Goal: Information Seeking & Learning: Learn about a topic

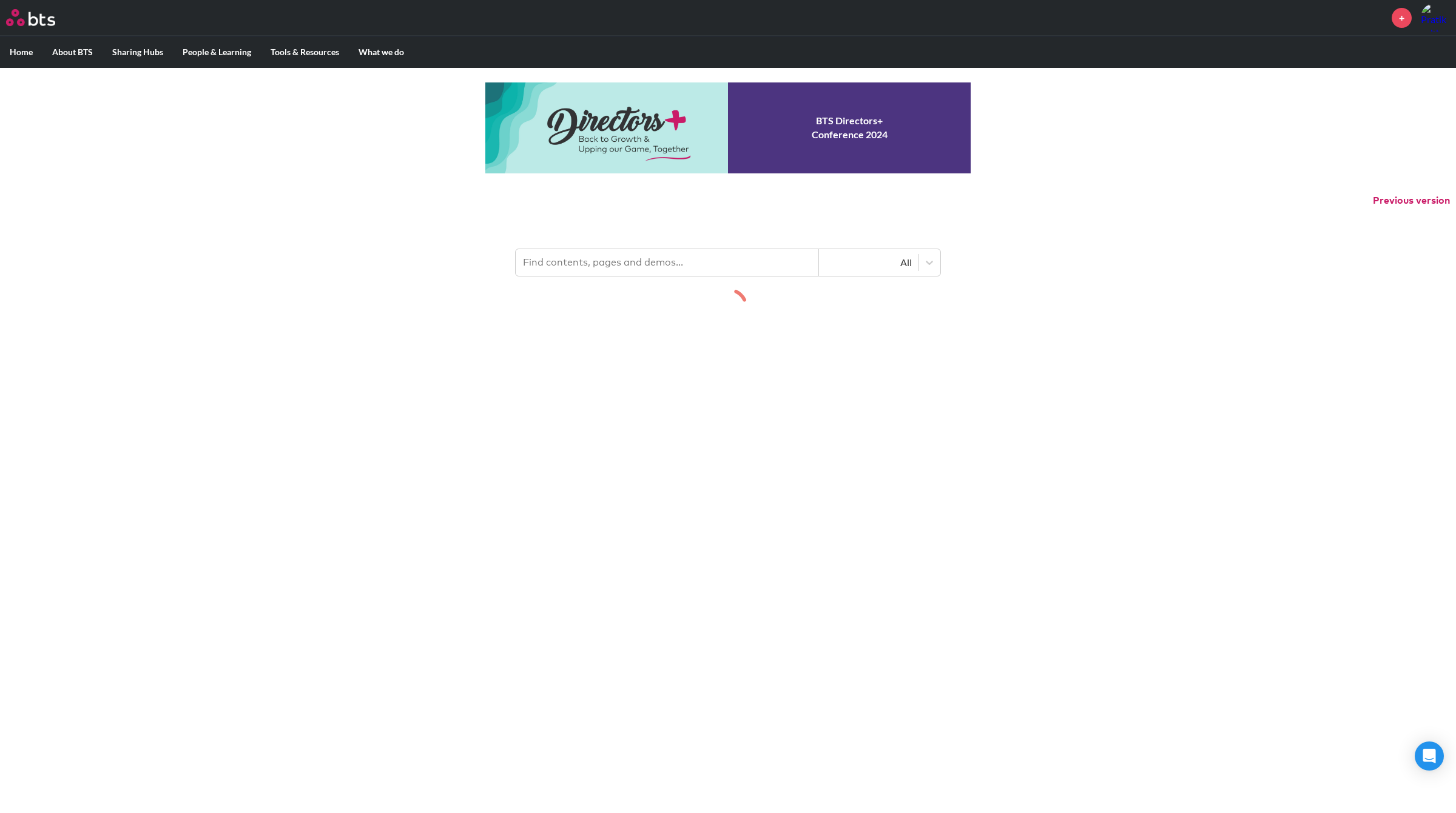
click at [594, 261] on input "text" at bounding box center [667, 263] width 303 height 27
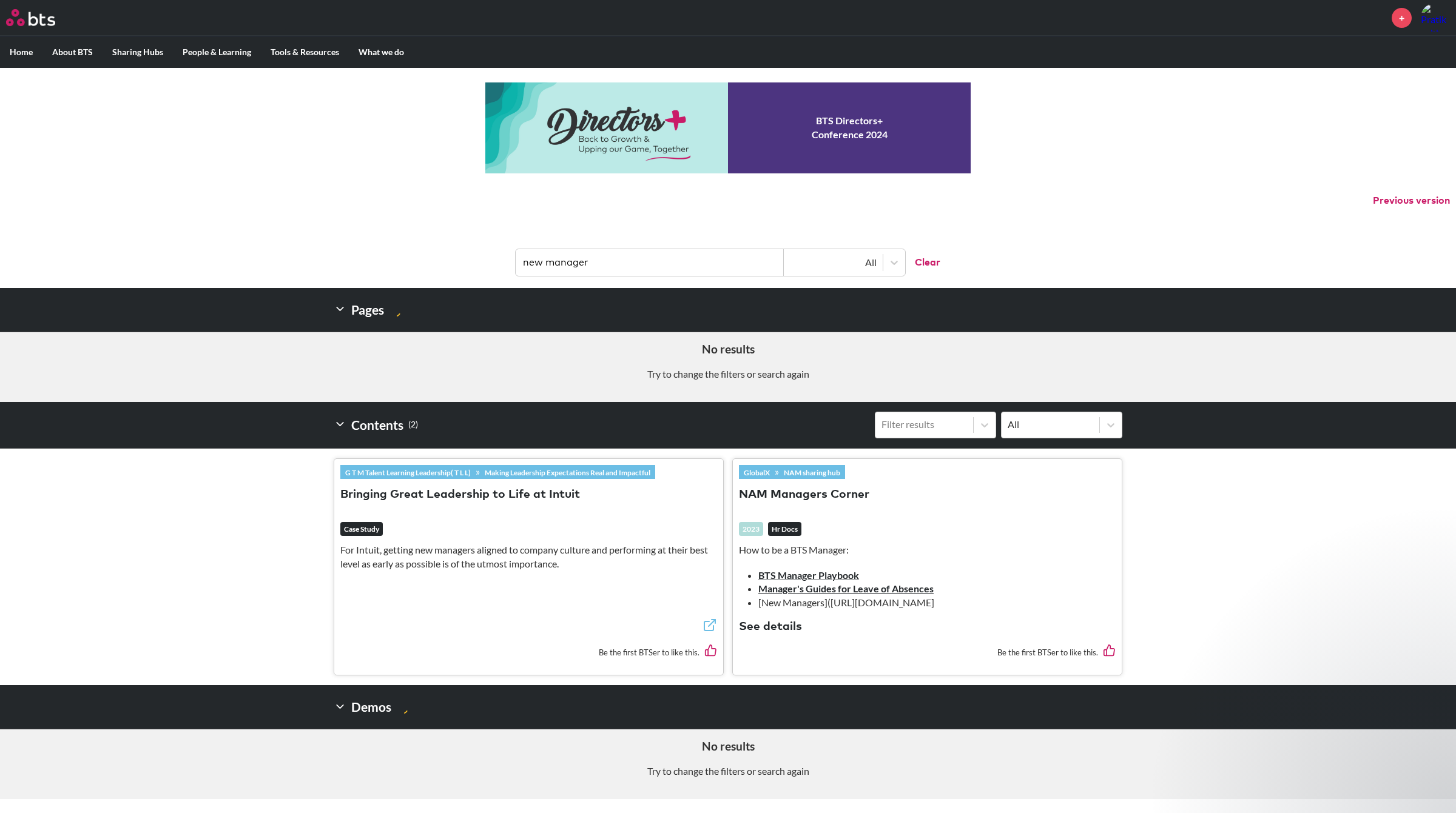
click at [345, 707] on icon at bounding box center [340, 707] width 13 height 13
click at [611, 255] on input "new manager" at bounding box center [649, 263] width 268 height 27
type input "i"
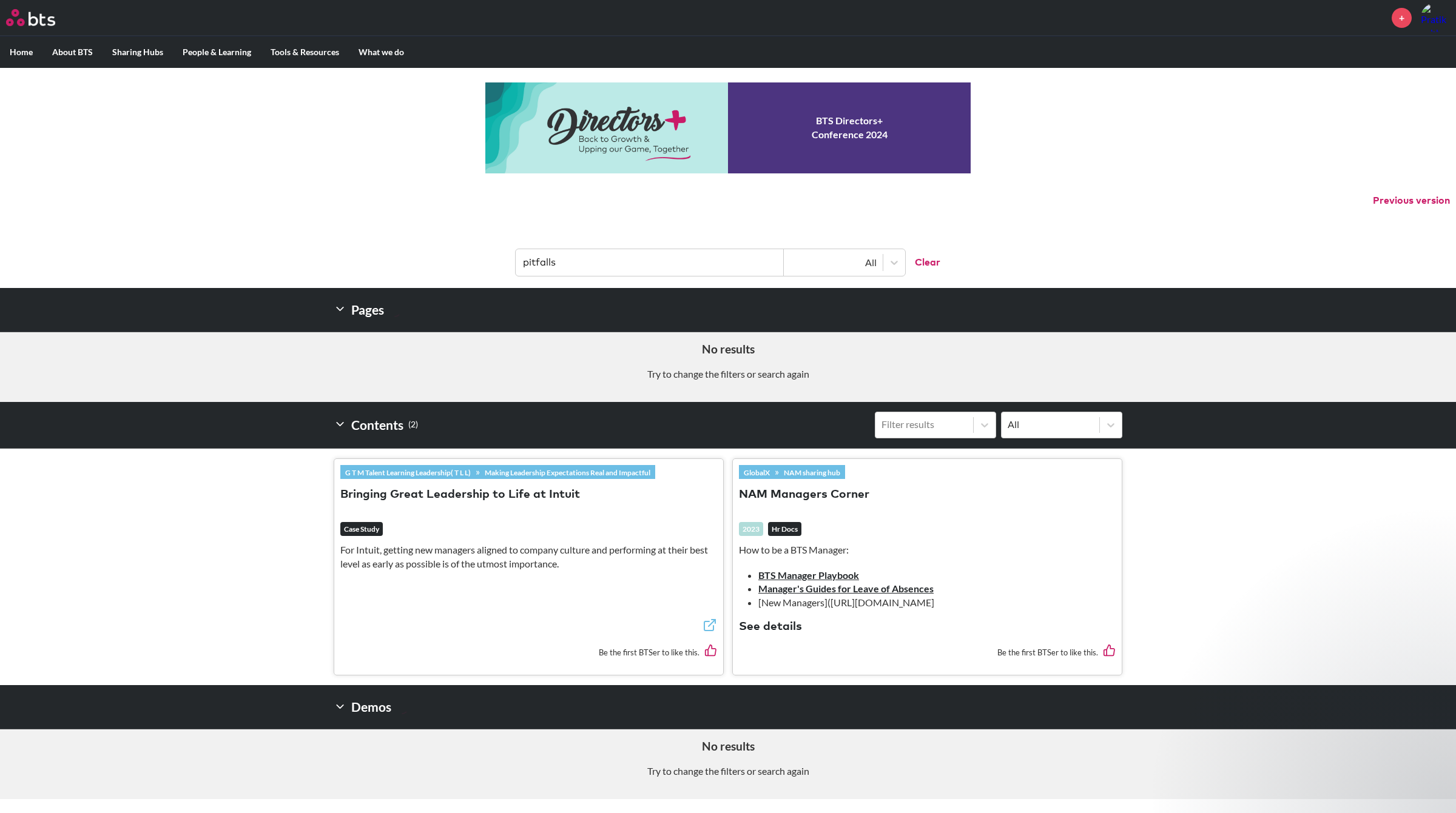
type input "pitfalls"
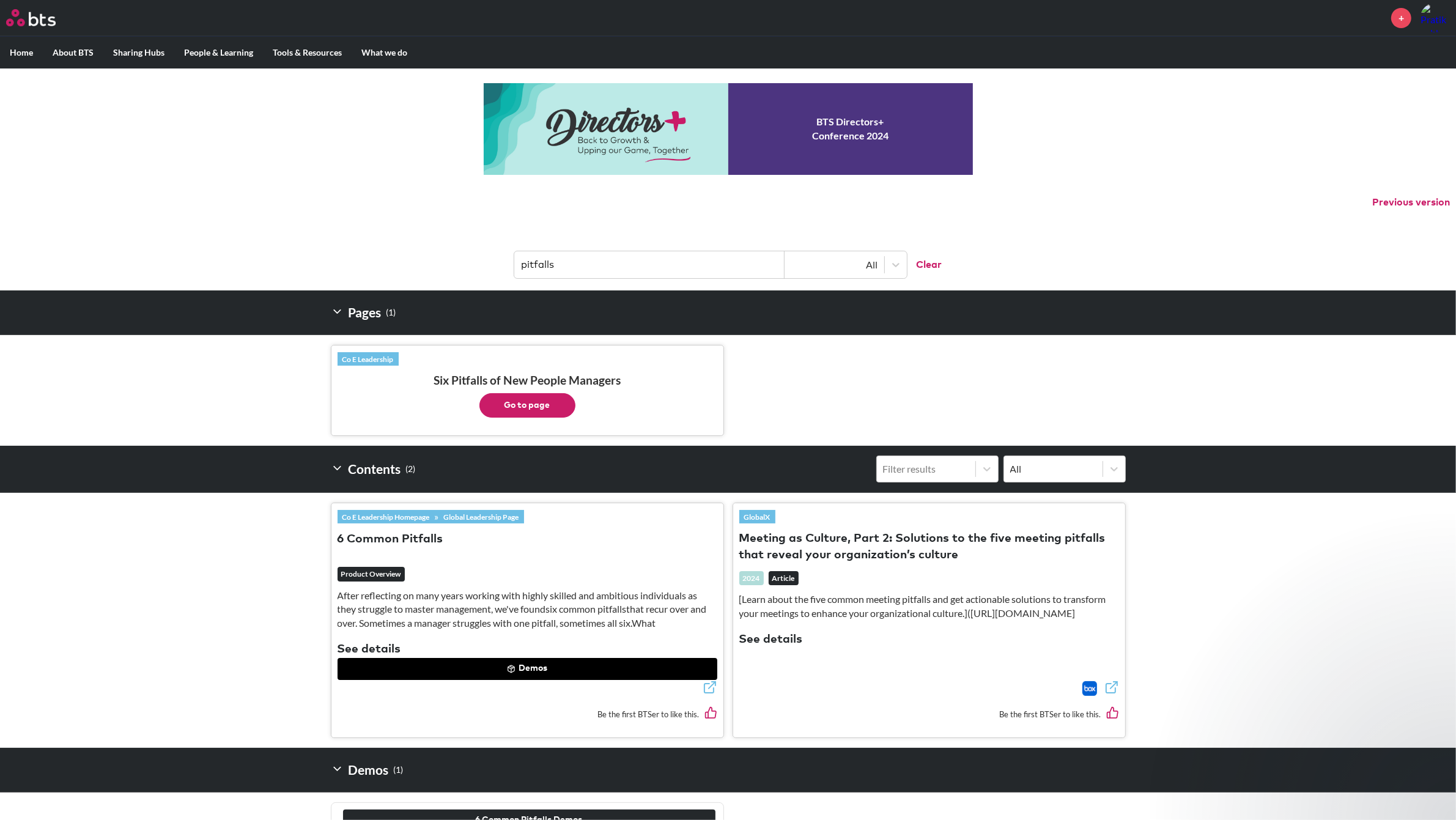
click at [510, 401] on button "Go to page" at bounding box center [528, 405] width 96 height 25
click at [475, 674] on button "Demos" at bounding box center [528, 669] width 380 height 22
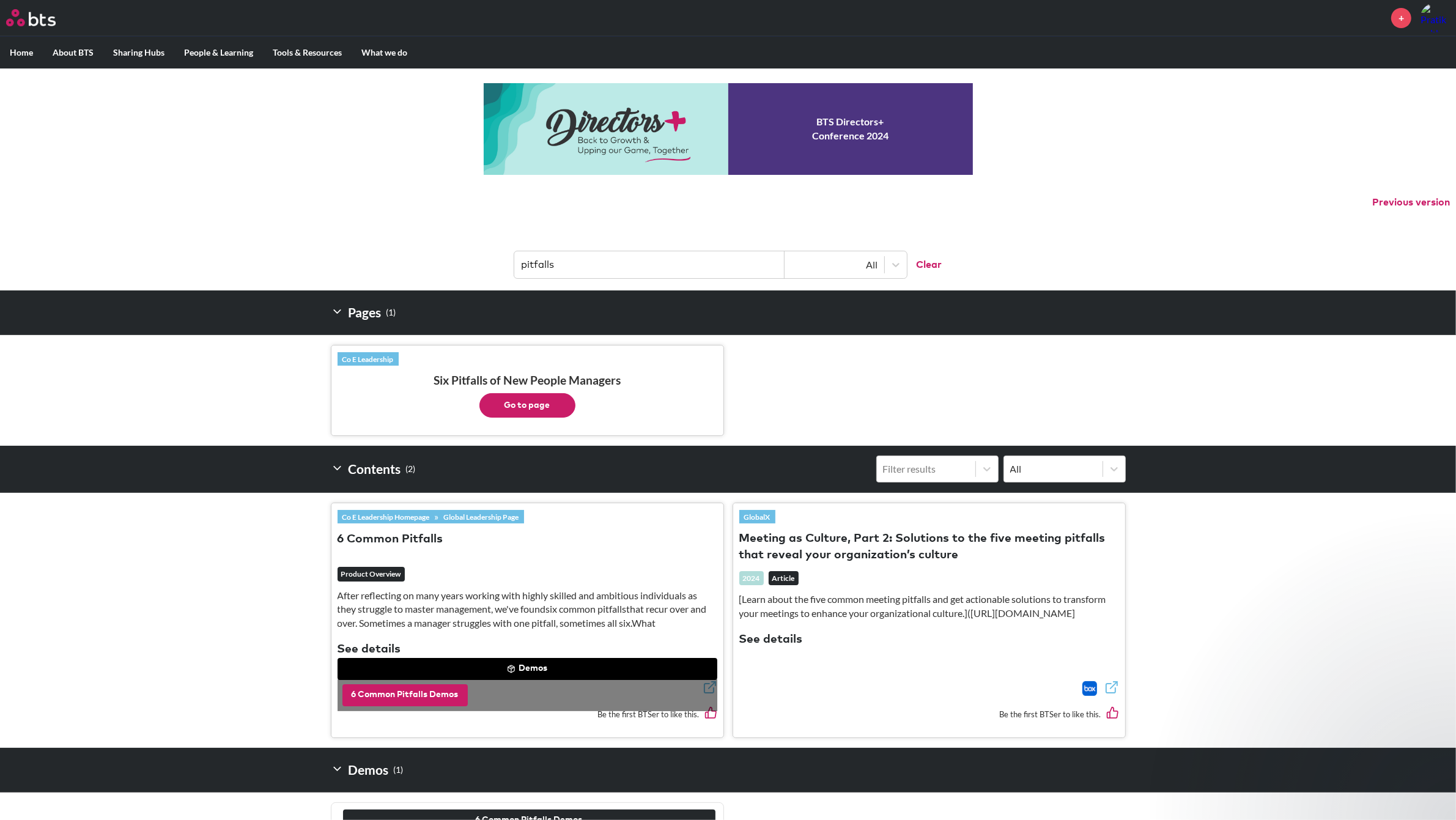
click at [444, 692] on button "6 Common Pitfalls Demos" at bounding box center [405, 695] width 125 height 22
